Goal: Find contact information: Find contact information

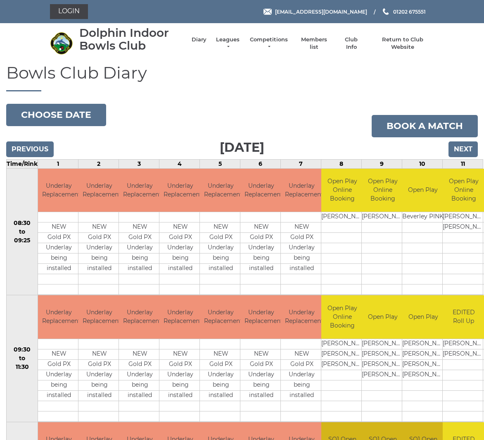
click at [316, 43] on link "Members list" at bounding box center [314, 43] width 34 height 15
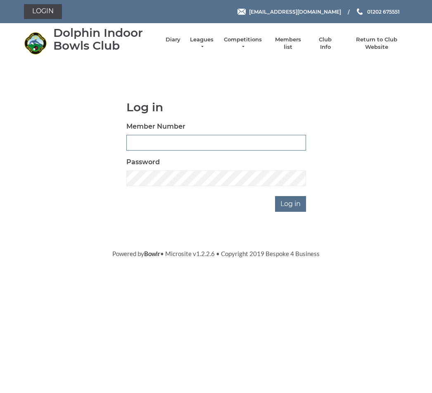
type input "3742"
click at [291, 203] on input "Log in" at bounding box center [290, 204] width 31 height 16
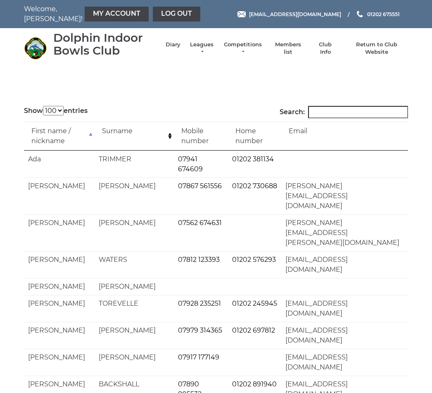
select select "100"
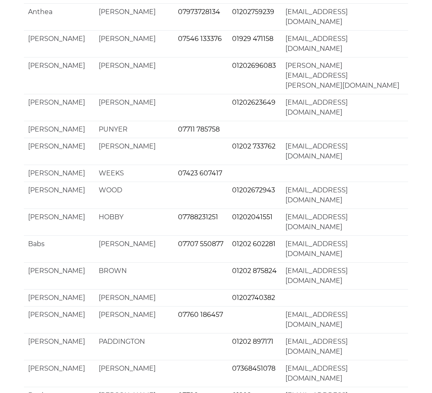
scroll to position [1951, 0]
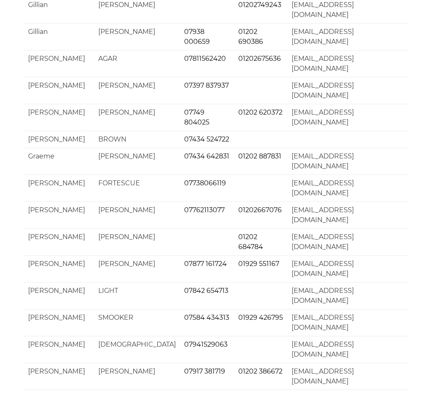
scroll to position [1766, 0]
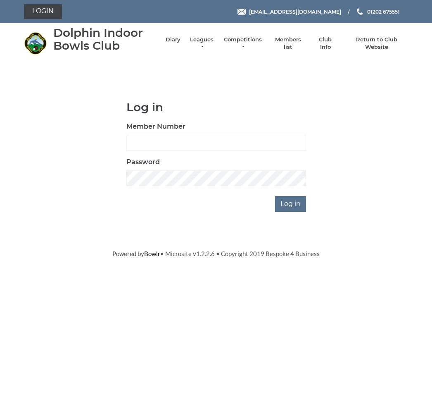
scroll to position [166, 1]
click at [291, 203] on input "Log in" at bounding box center [290, 204] width 31 height 16
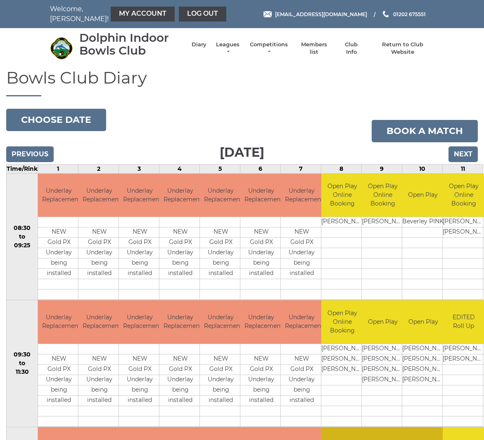
click at [312, 47] on link "Members list" at bounding box center [314, 48] width 34 height 15
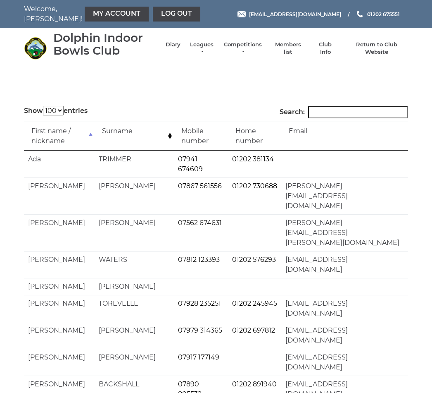
select select "100"
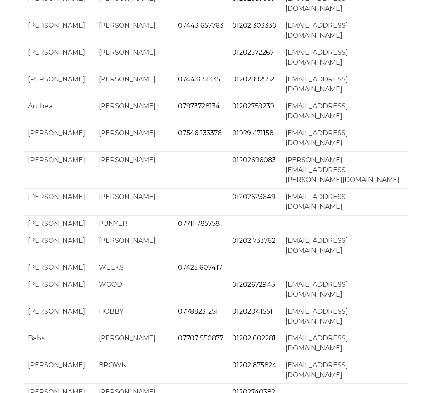
scroll to position [1951, 0]
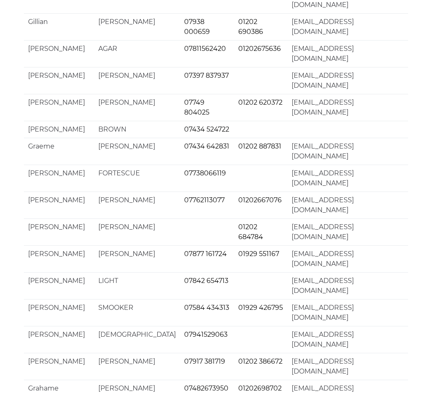
scroll to position [1770, 0]
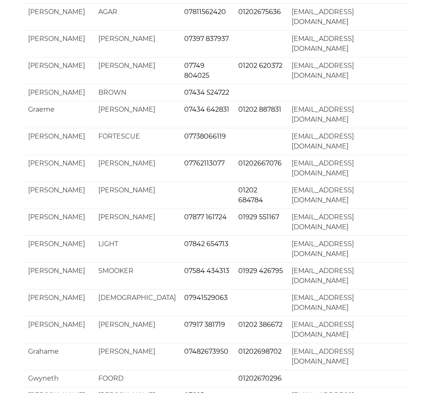
scroll to position [1852, 0]
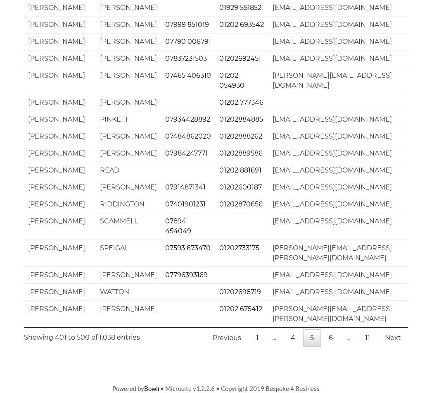
scroll to position [1912, 0]
click at [257, 346] on link "1" at bounding box center [257, 337] width 17 height 17
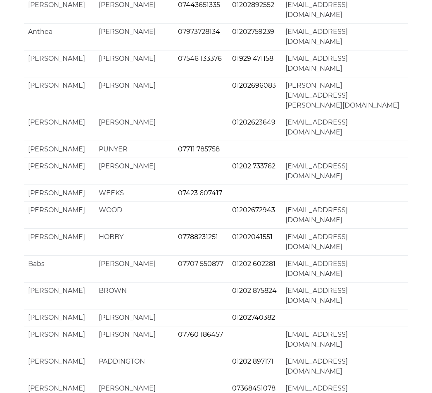
scroll to position [1951, 0]
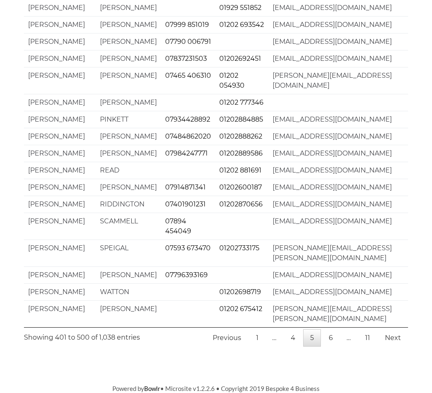
scroll to position [1912, 0]
click at [292, 346] on link "4" at bounding box center [293, 337] width 19 height 17
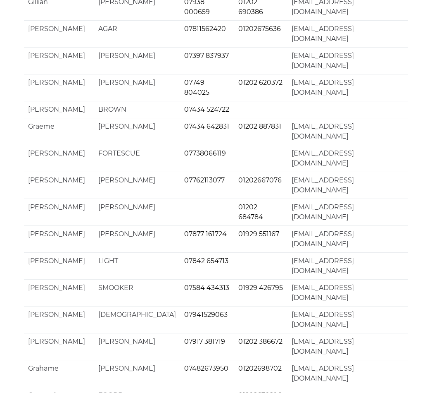
scroll to position [1789, 0]
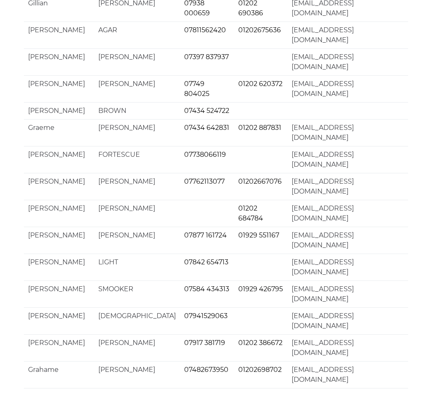
scroll to position [1802, 0]
